Goal: Use online tool/utility: Utilize a website feature to perform a specific function

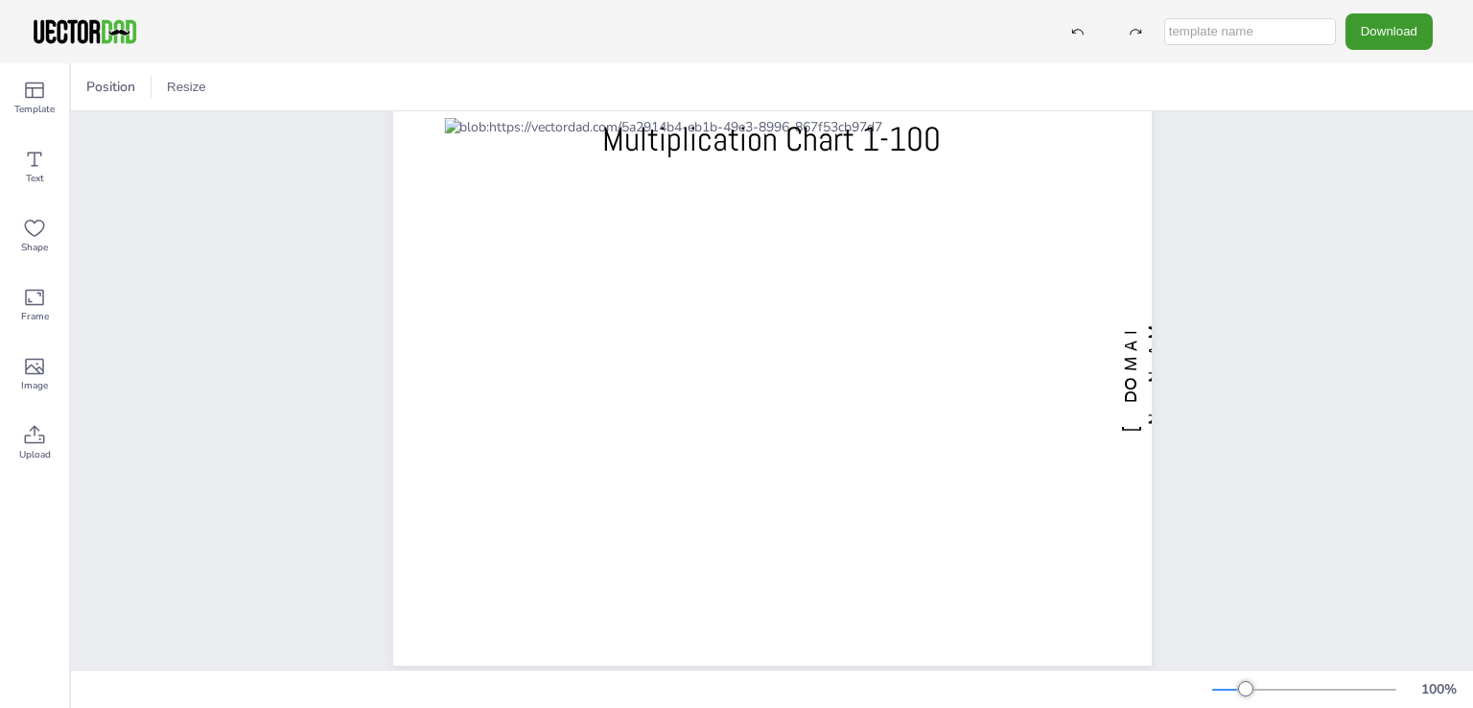
scroll to position [58, 0]
click at [189, 91] on button "Resize" at bounding box center [186, 87] width 55 height 31
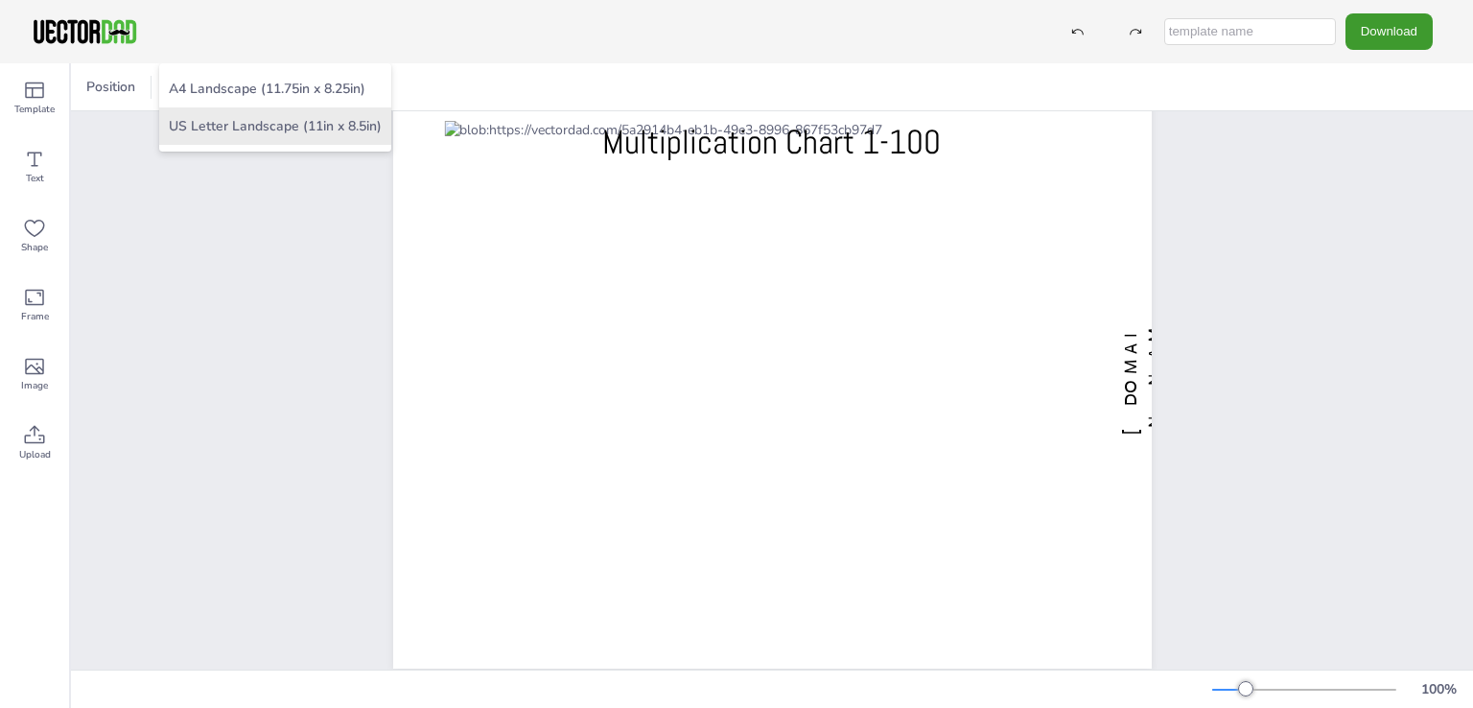
click at [316, 118] on li "US Letter Landscape (11in x 8.5in)" at bounding box center [275, 125] width 232 height 37
click at [186, 87] on button "Resize" at bounding box center [186, 87] width 55 height 31
click at [301, 129] on li "US Letter Landscape (11in x 8.5in)" at bounding box center [275, 125] width 232 height 37
click at [188, 93] on button "Resize" at bounding box center [186, 87] width 55 height 31
click at [220, 122] on li "US Letter Landscape (11in x 8.5in)" at bounding box center [275, 125] width 232 height 37
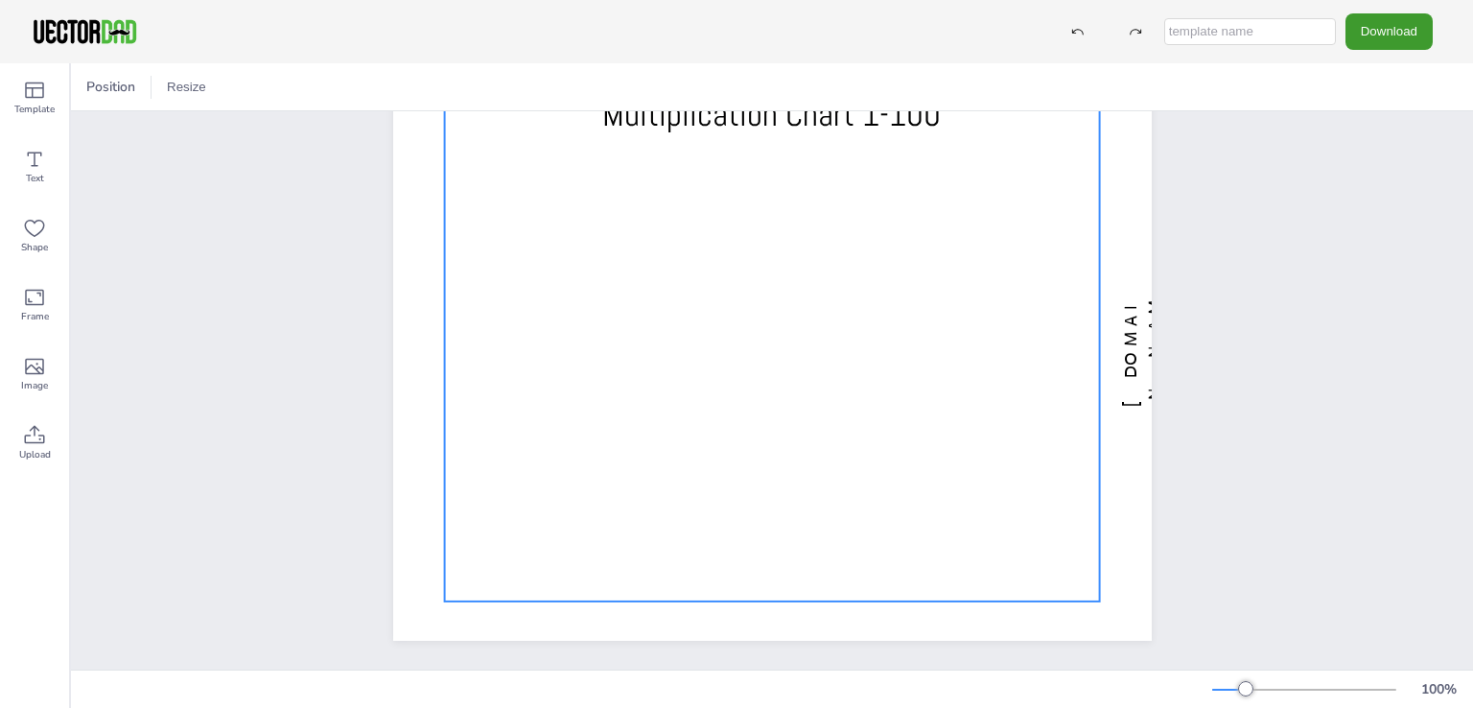
scroll to position [0, 0]
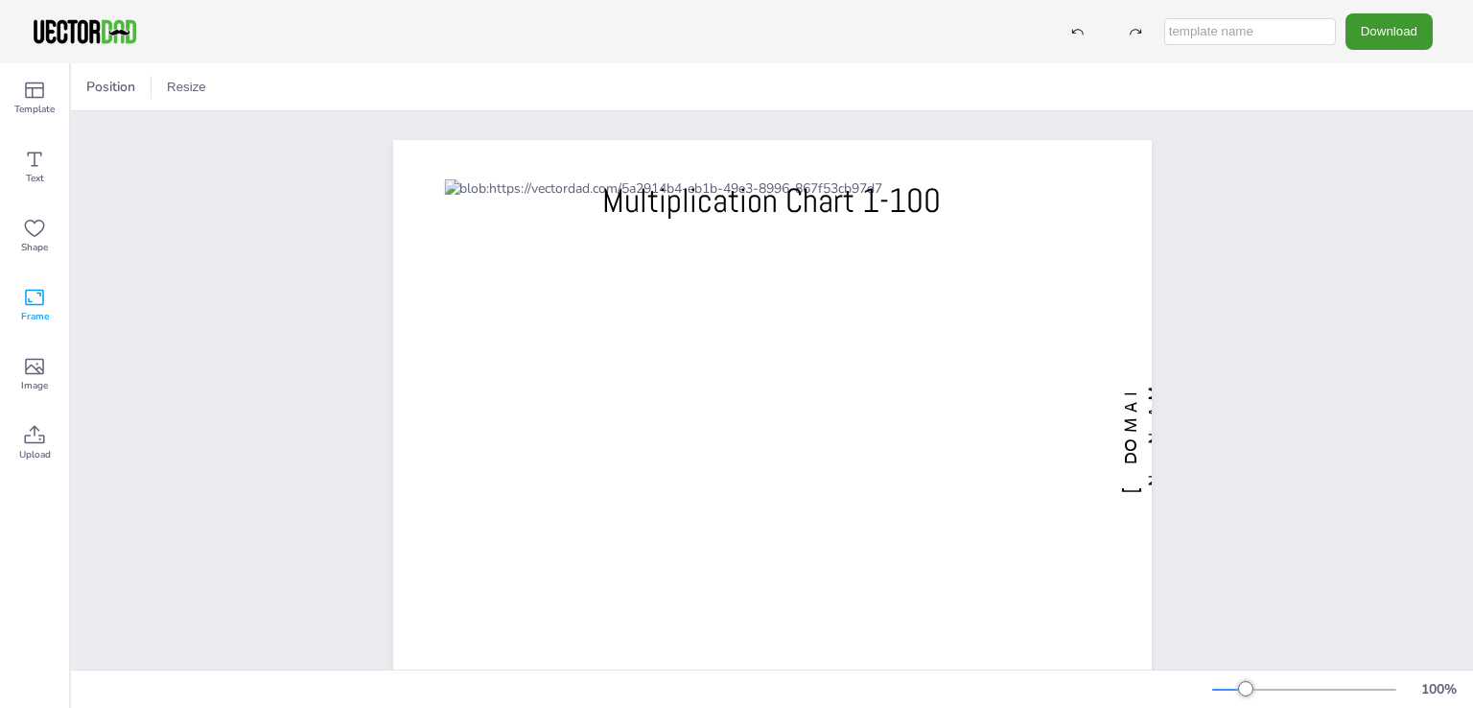
click at [27, 283] on div "Frame" at bounding box center [34, 304] width 69 height 69
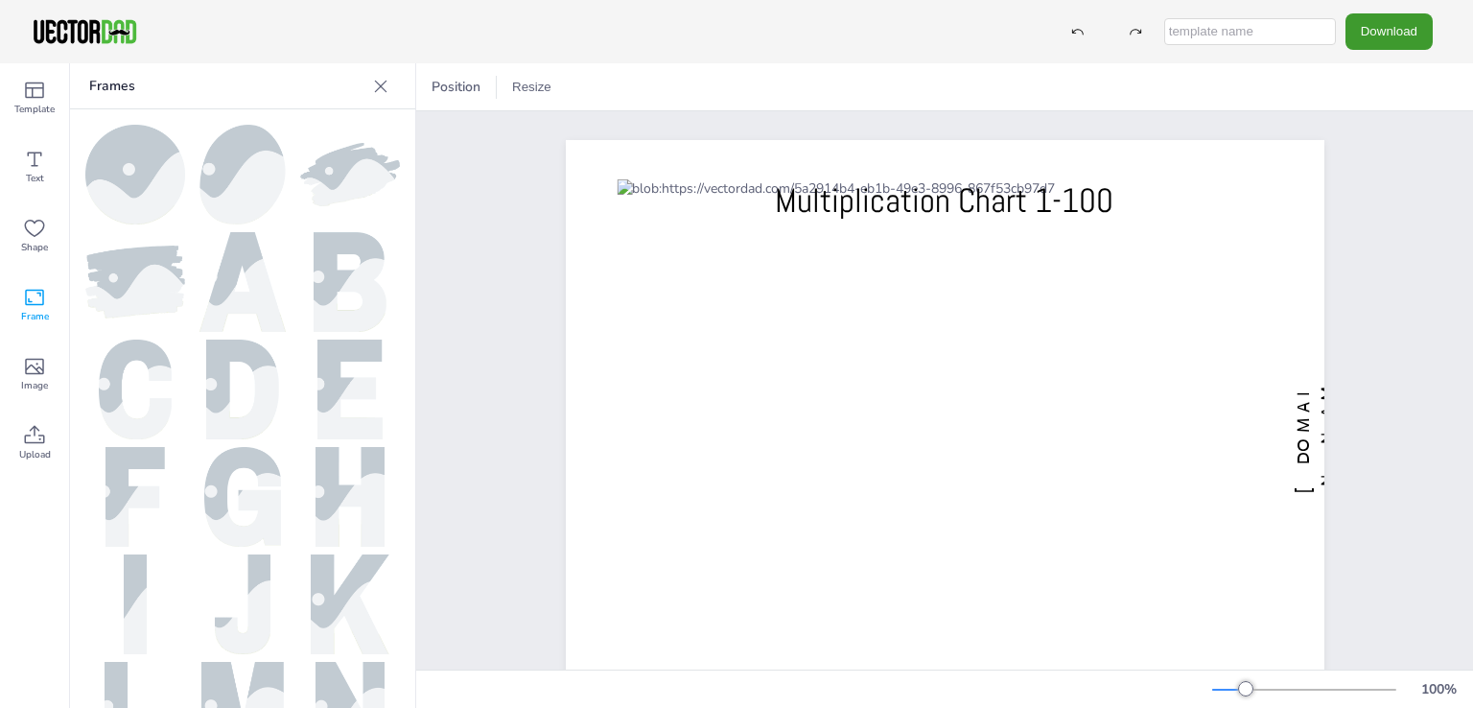
click at [230, 395] on img at bounding box center [242, 389] width 72 height 100
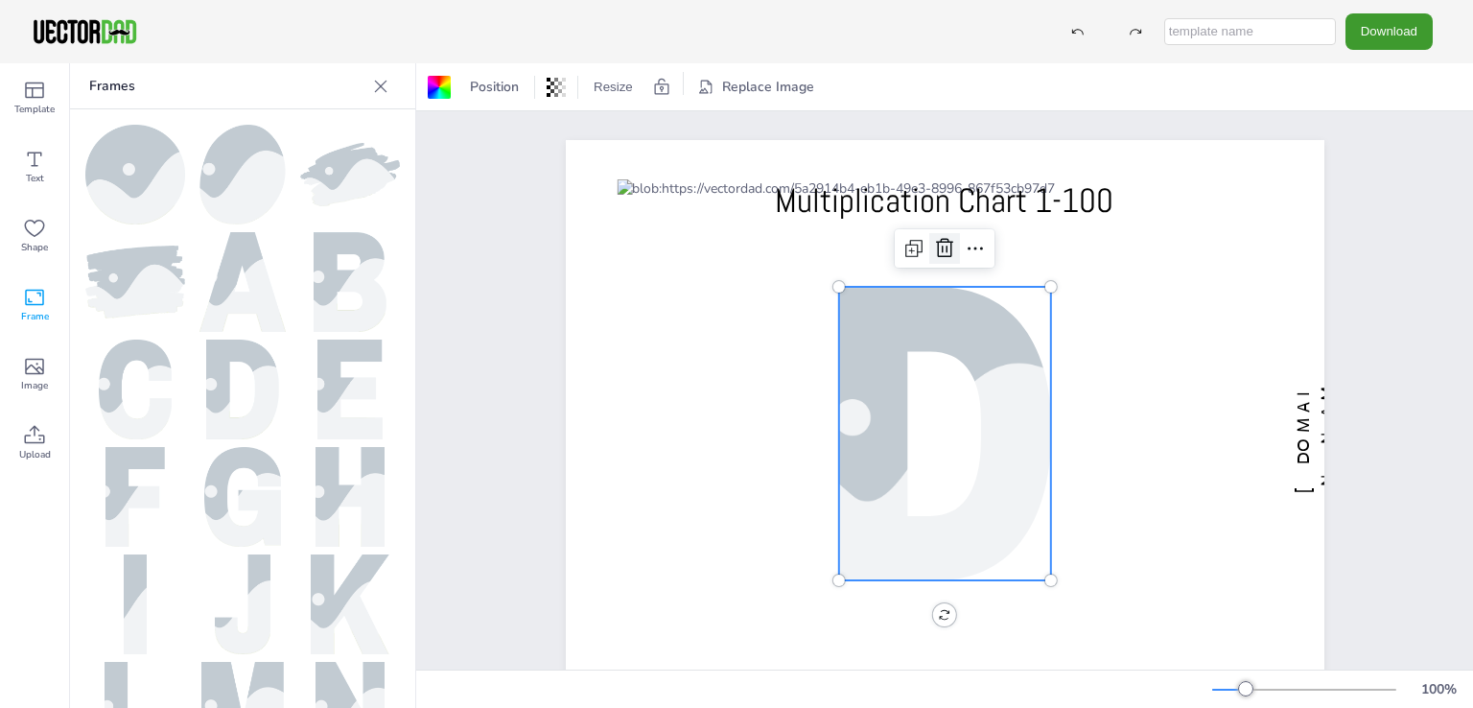
click at [939, 246] on icon at bounding box center [944, 248] width 17 height 19
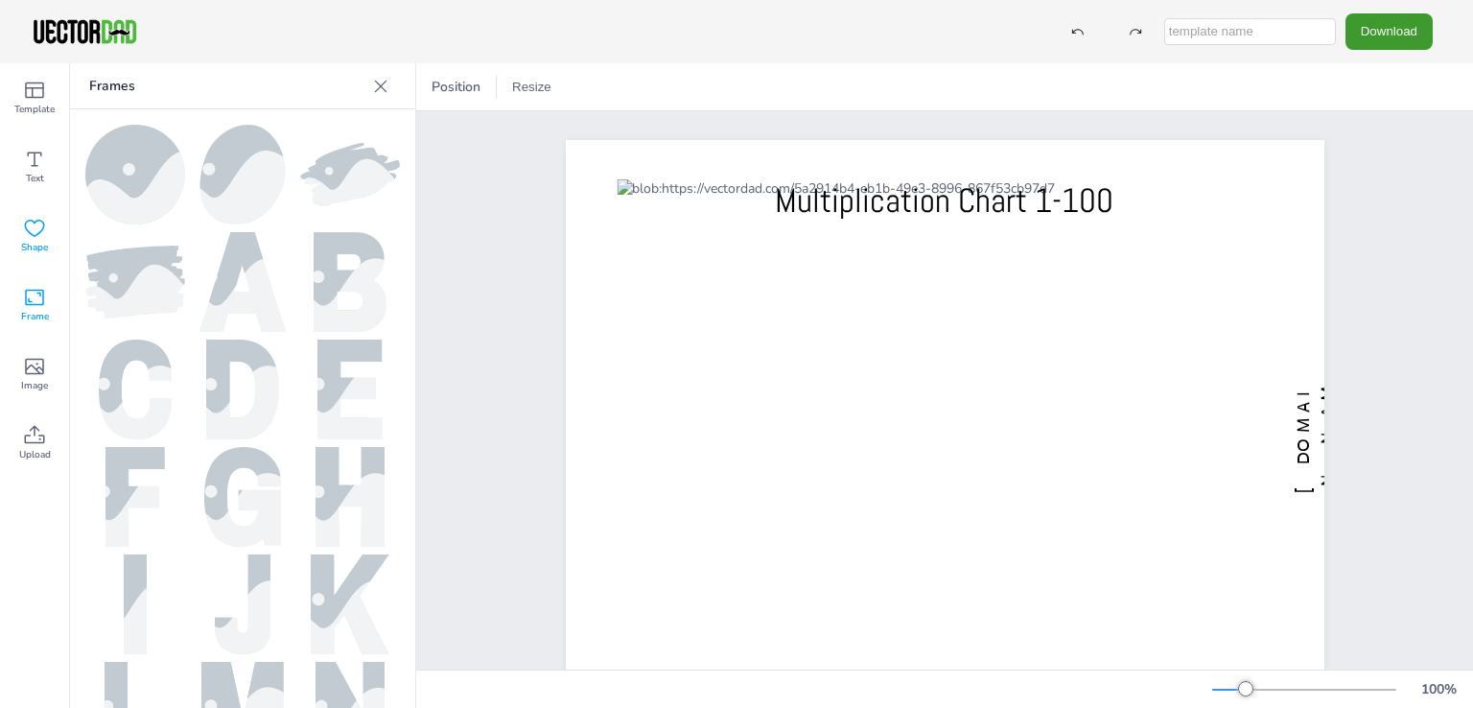
click at [33, 232] on icon at bounding box center [34, 228] width 23 height 23
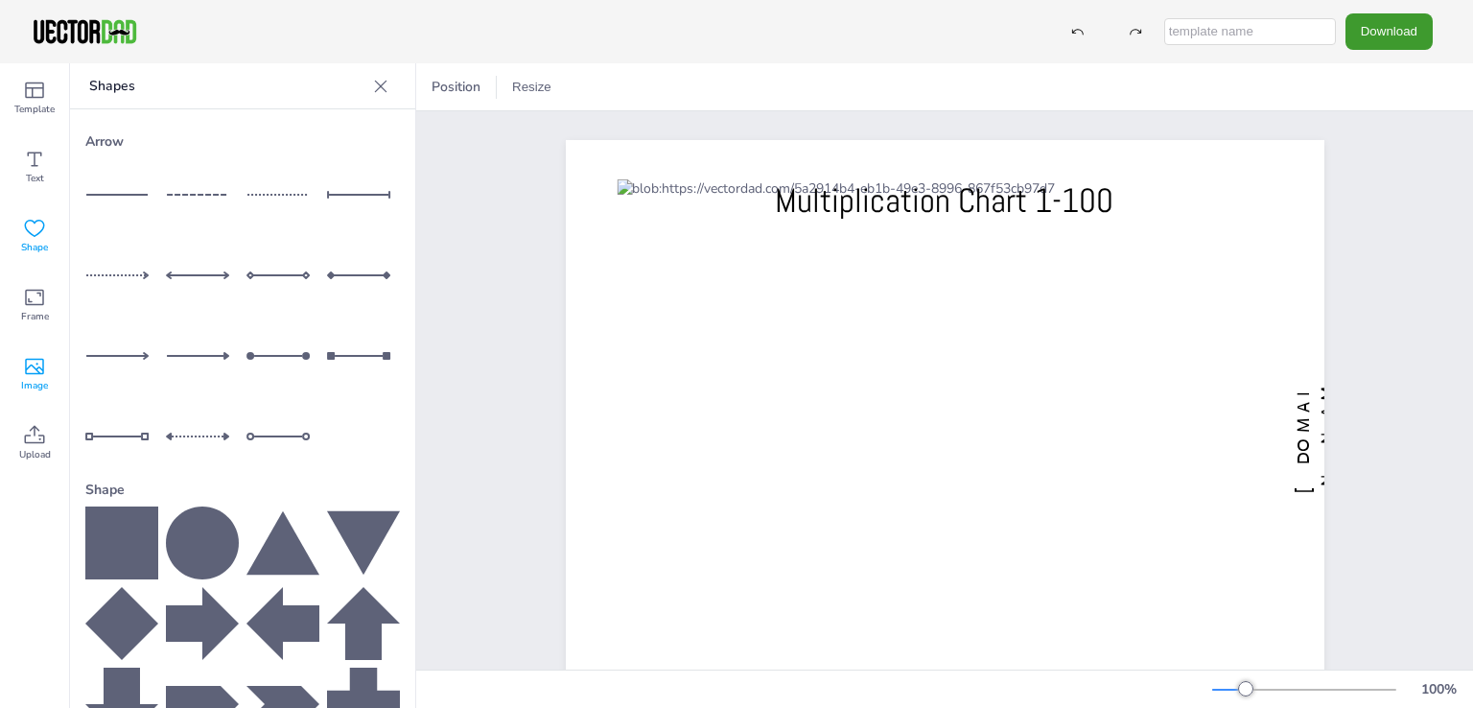
click at [31, 373] on icon at bounding box center [34, 367] width 19 height 16
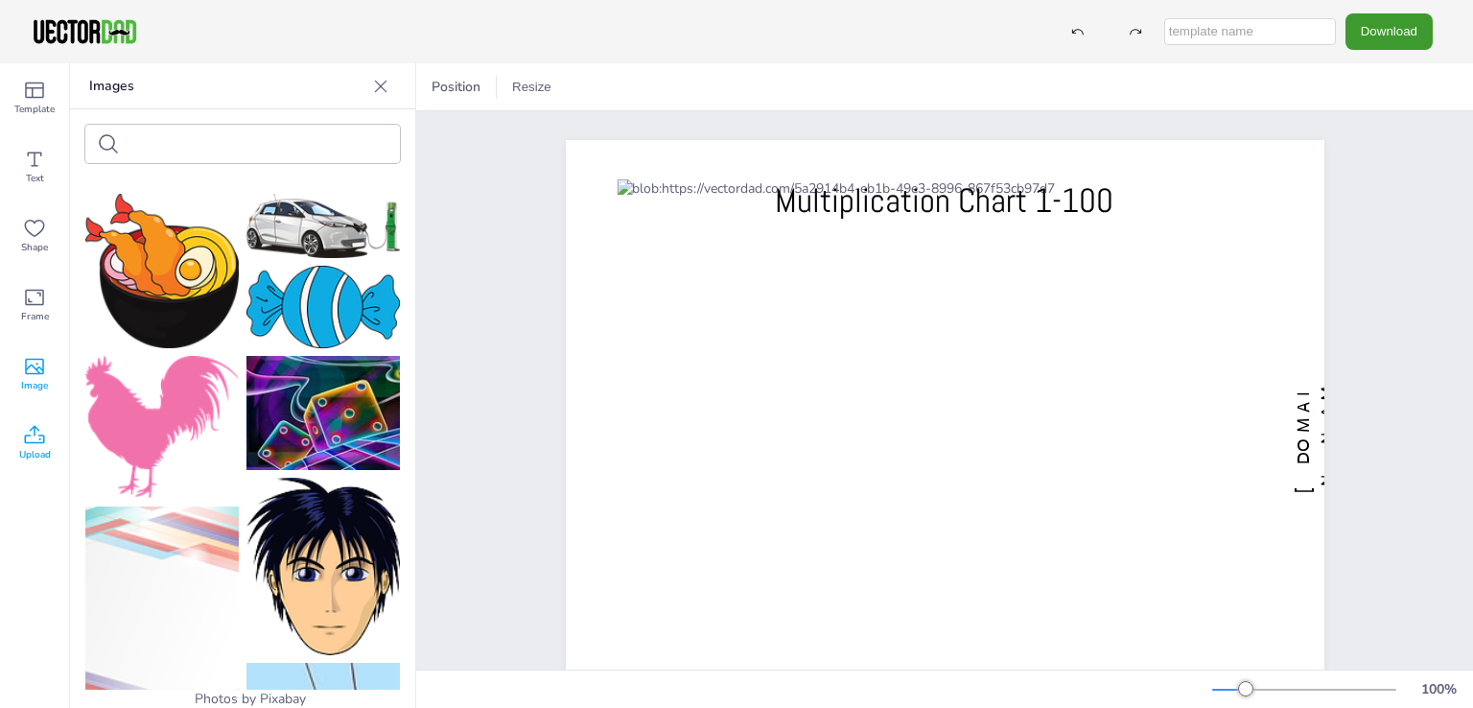
click at [20, 464] on div "Upload" at bounding box center [34, 443] width 69 height 69
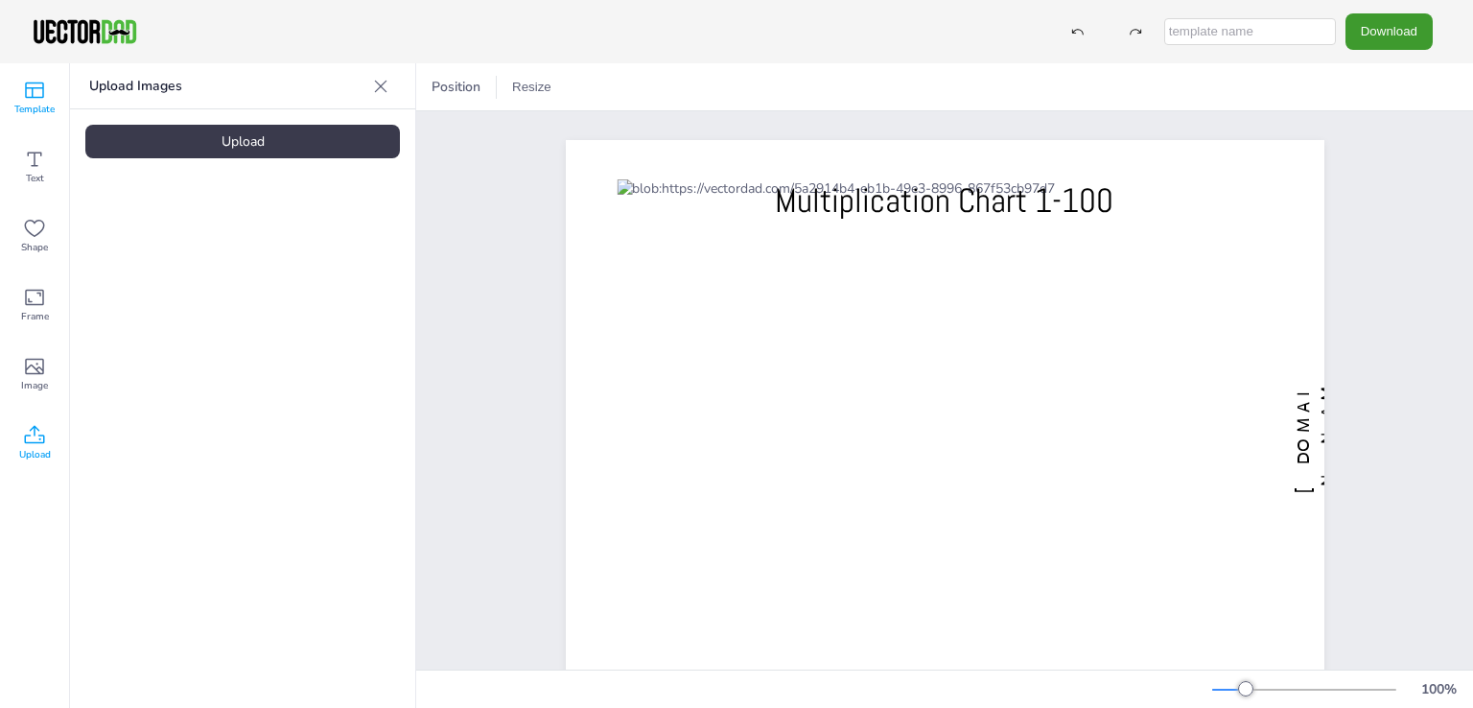
click at [18, 85] on div "Template" at bounding box center [34, 97] width 69 height 69
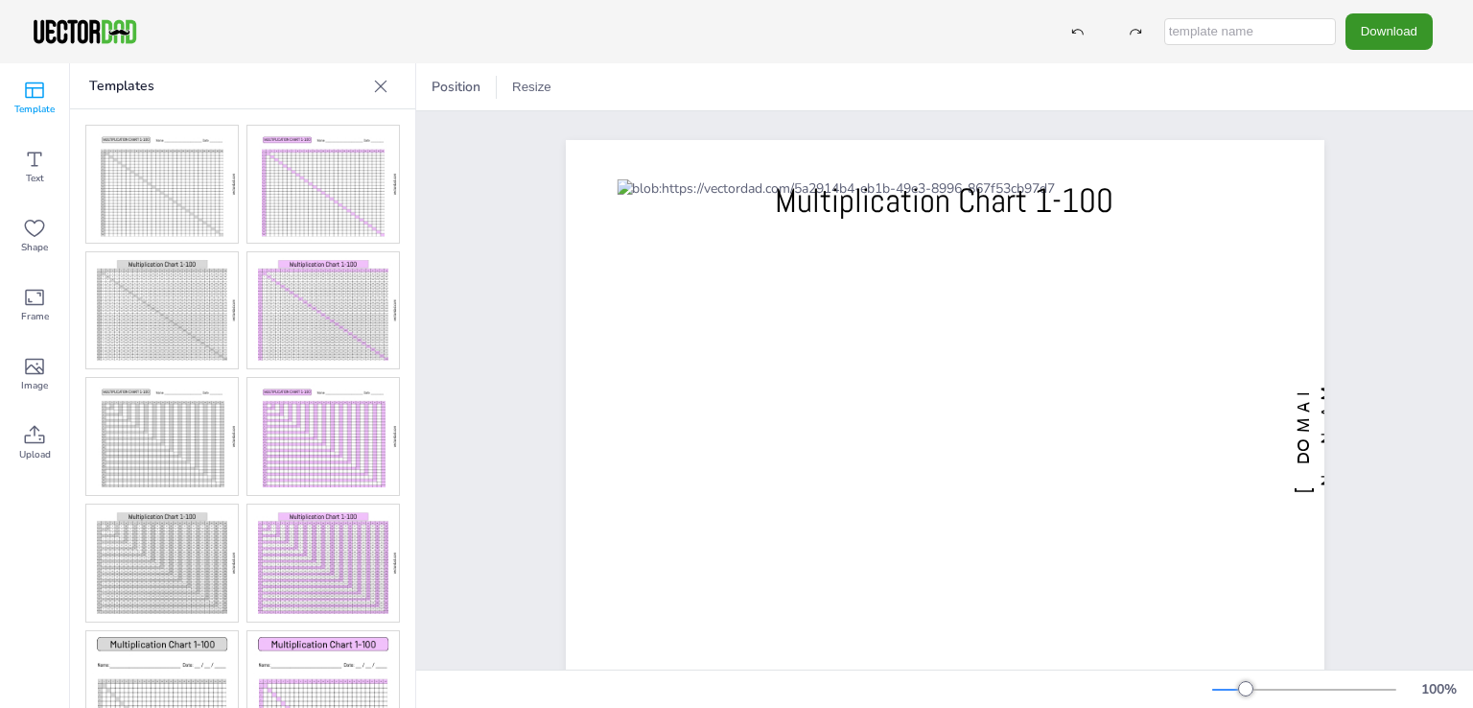
click at [1373, 28] on button "Download" at bounding box center [1388, 30] width 87 height 35
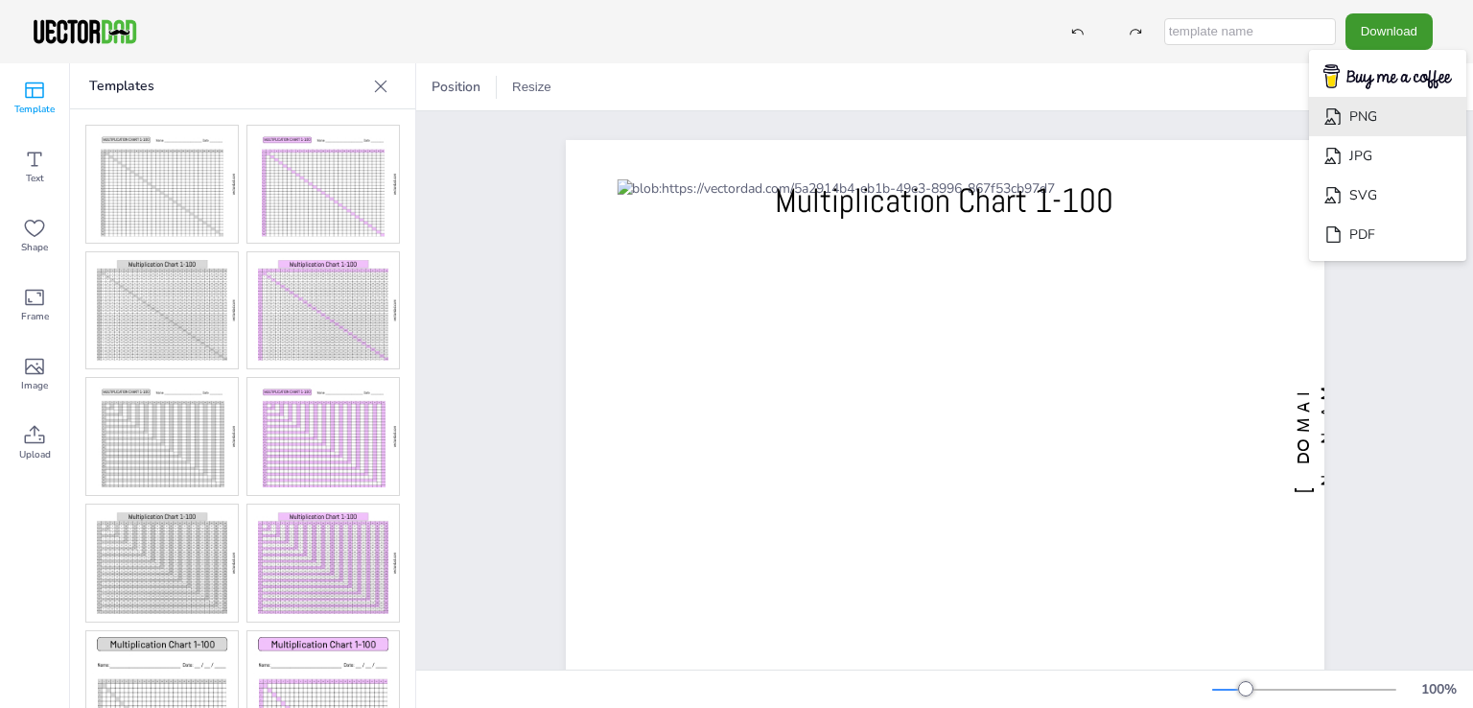
click at [1351, 120] on li "PNG" at bounding box center [1387, 116] width 157 height 39
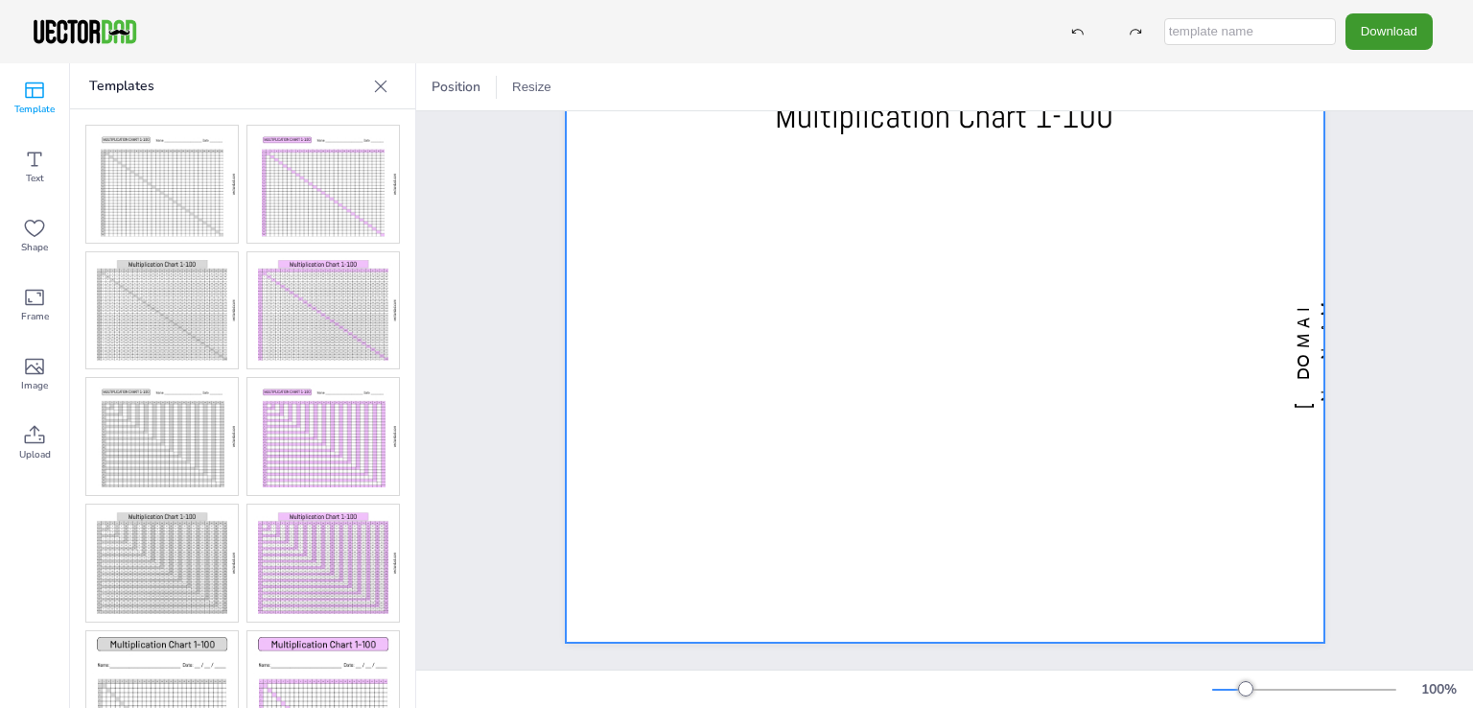
scroll to position [101, 0]
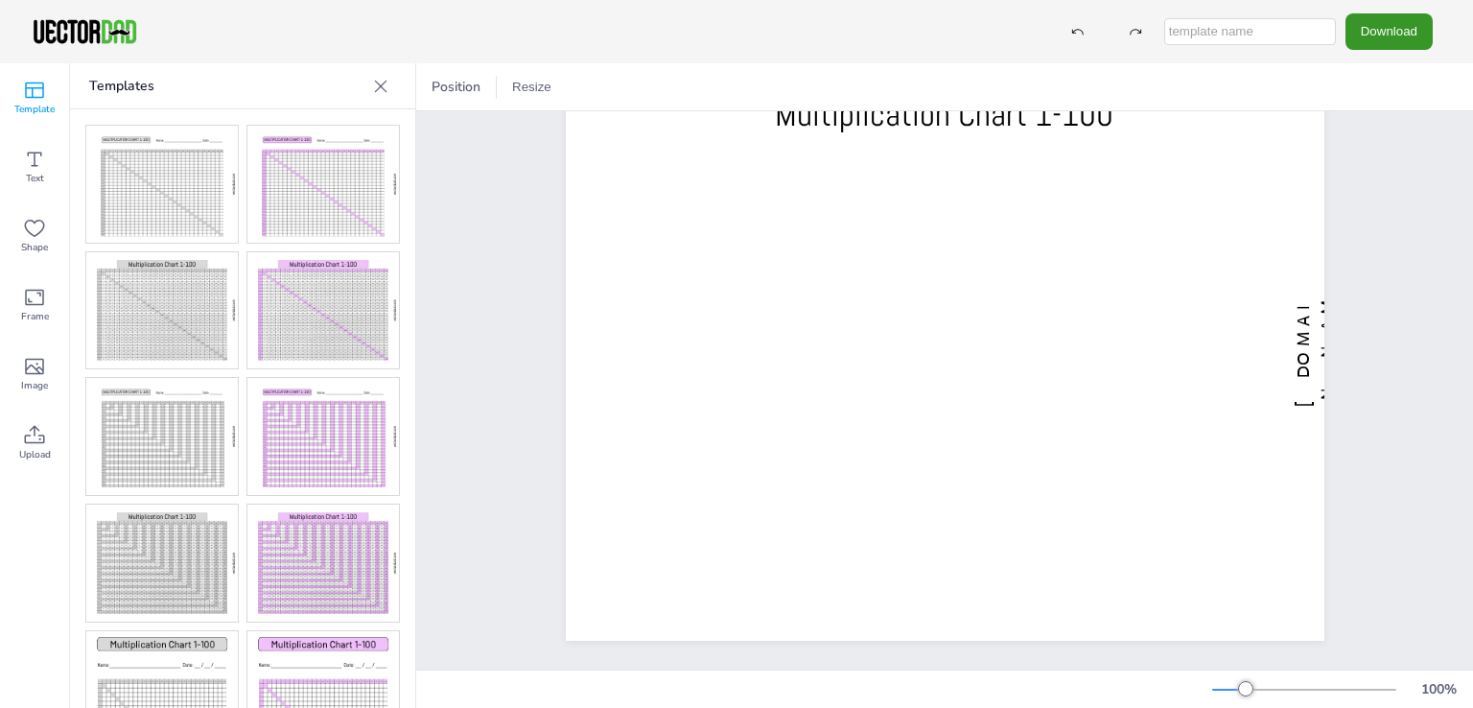
click at [1388, 41] on button "Download" at bounding box center [1388, 30] width 87 height 35
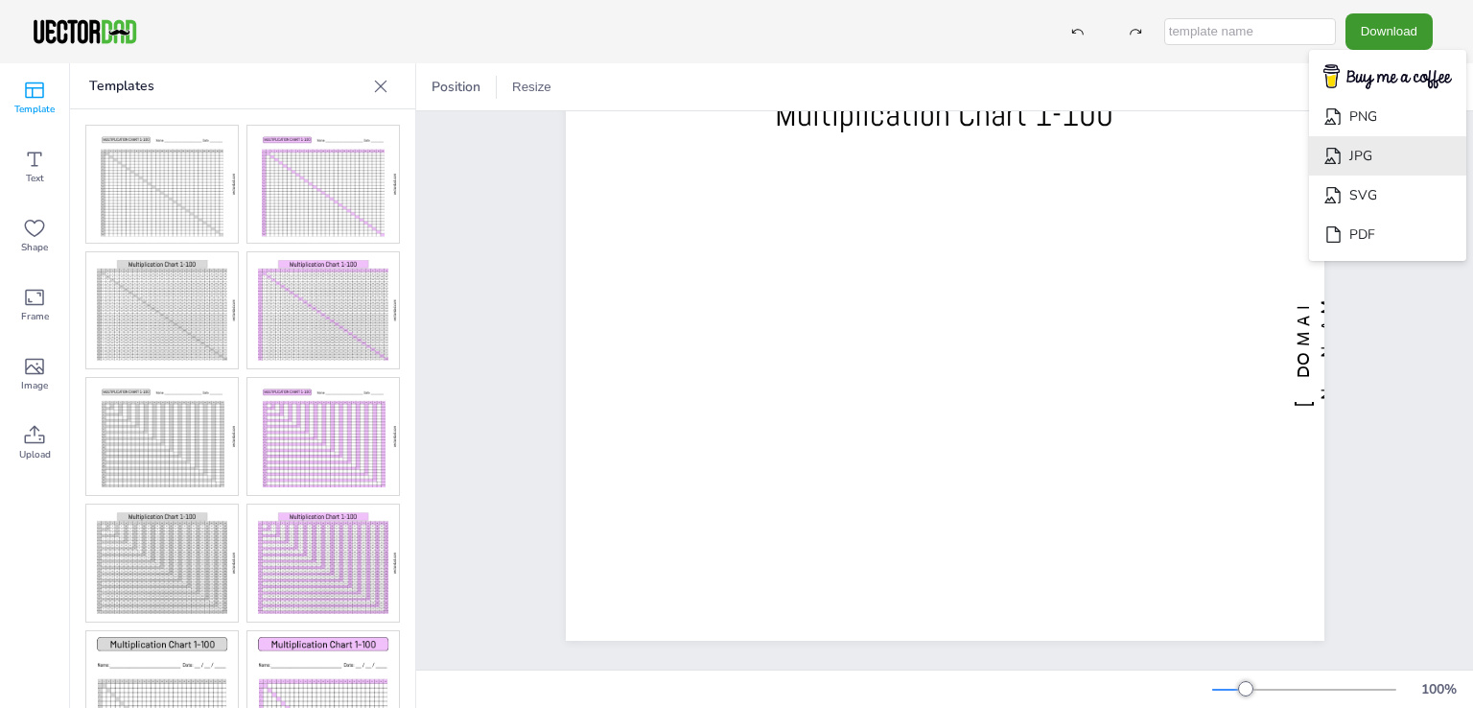
click at [1368, 162] on li "JPG" at bounding box center [1387, 155] width 157 height 39
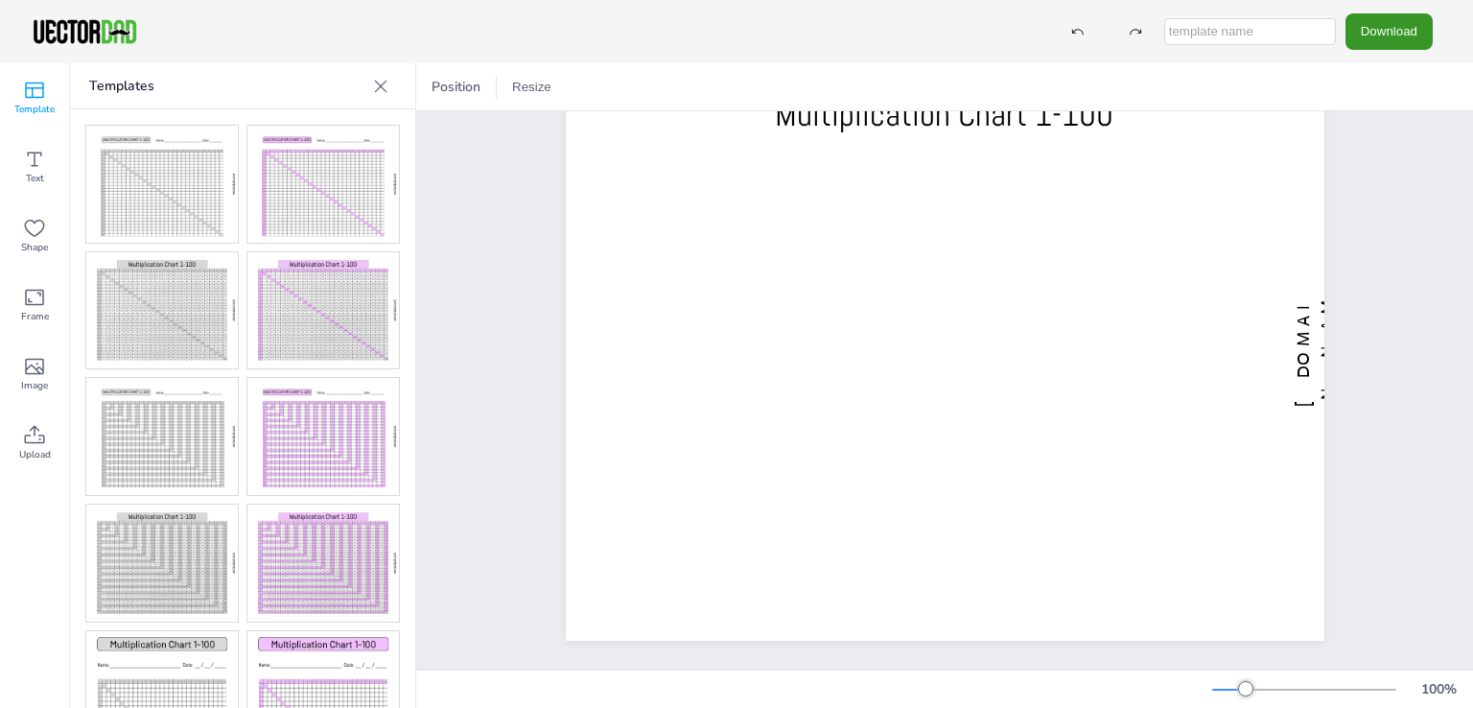
click at [1381, 44] on button "Download" at bounding box center [1388, 30] width 87 height 35
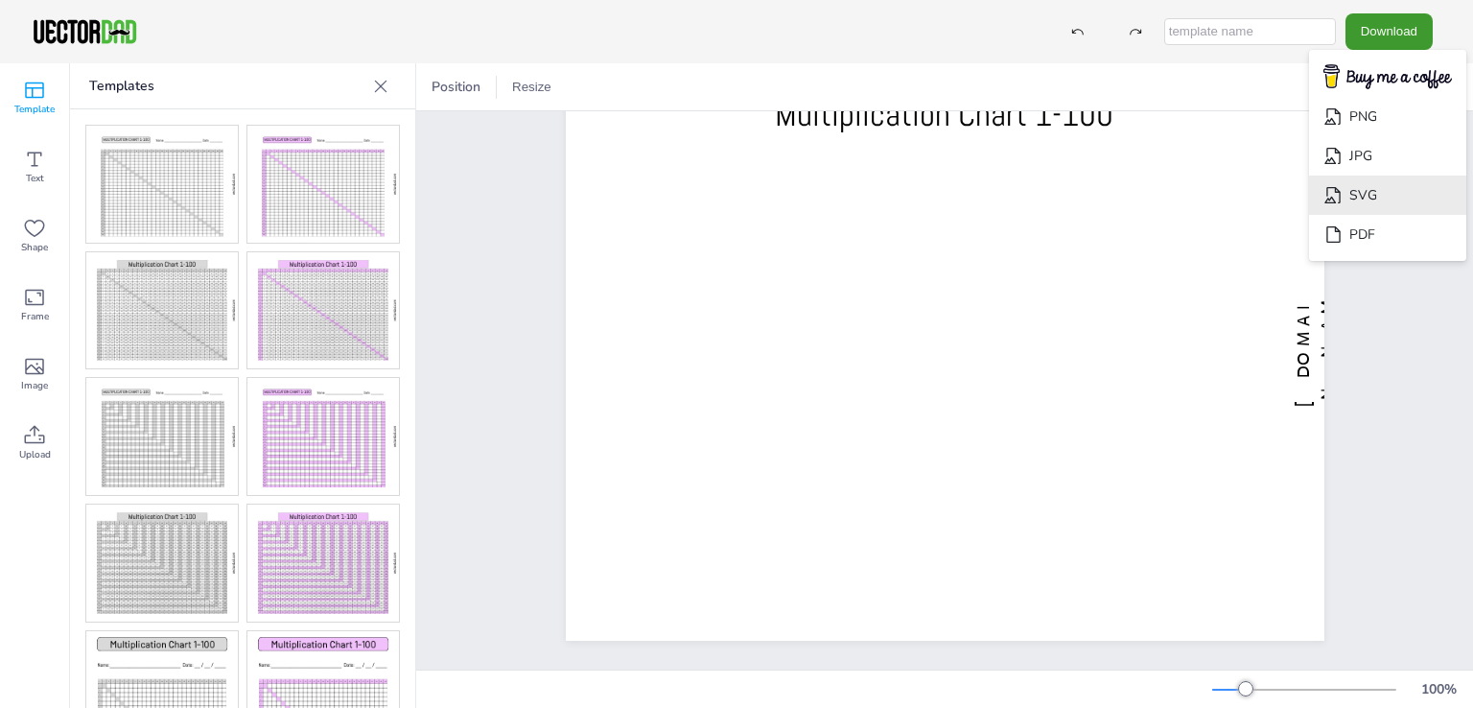
click at [1380, 193] on li "SVG" at bounding box center [1387, 194] width 157 height 39
